Goal: Find specific page/section: Find specific page/section

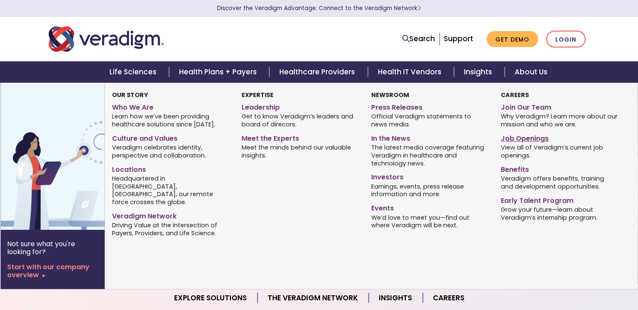
click at [520, 142] on link "Job Openings" at bounding box center [558, 137] width 117 height 12
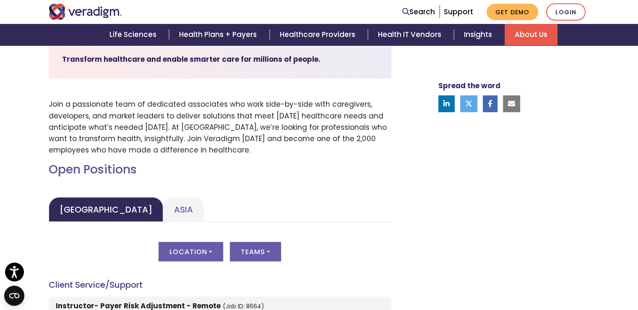
scroll to position [338, 0]
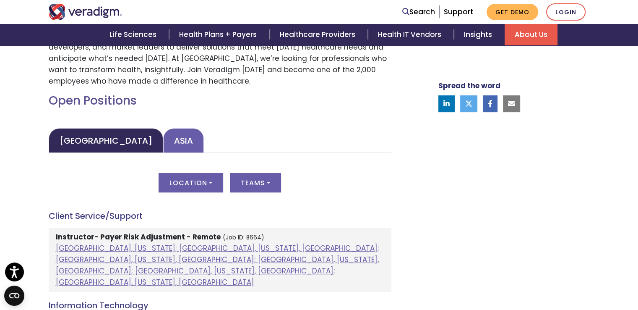
click at [165, 130] on link "Asia" at bounding box center [183, 140] width 41 height 25
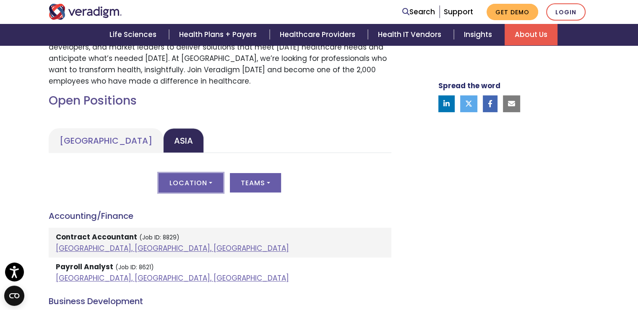
click at [220, 182] on button "Location" at bounding box center [191, 182] width 65 height 19
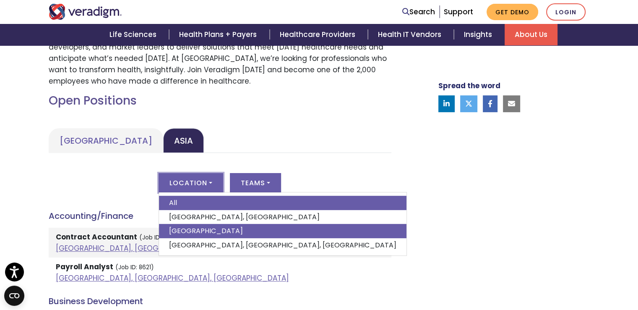
click at [191, 233] on link "India" at bounding box center [282, 231] width 247 height 14
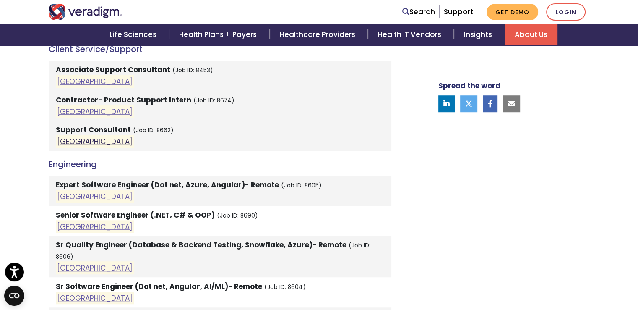
scroll to position [631, 0]
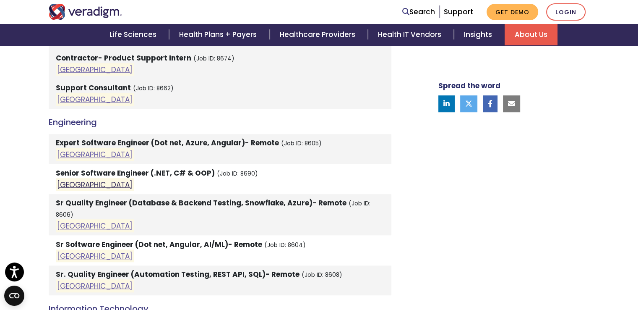
click at [72, 185] on link "India" at bounding box center [94, 184] width 75 height 10
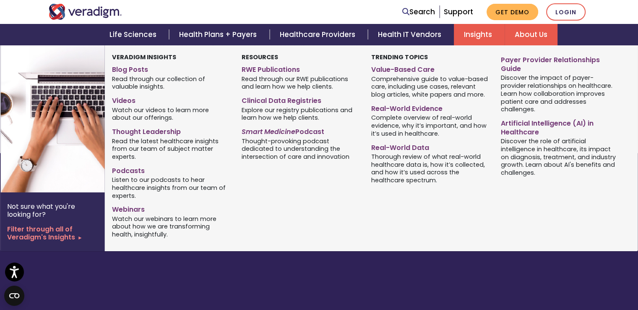
scroll to position [1553, 0]
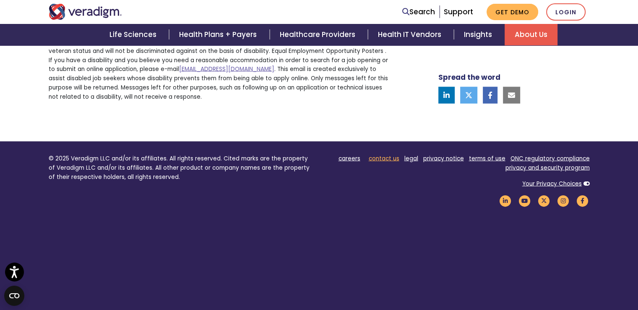
click at [382, 154] on link "contact us" at bounding box center [384, 158] width 31 height 8
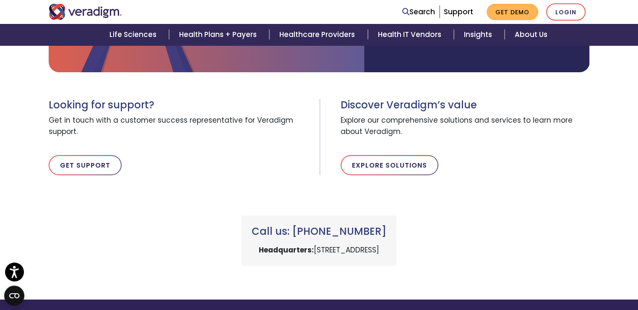
scroll to position [164, 0]
